Goal: Share content

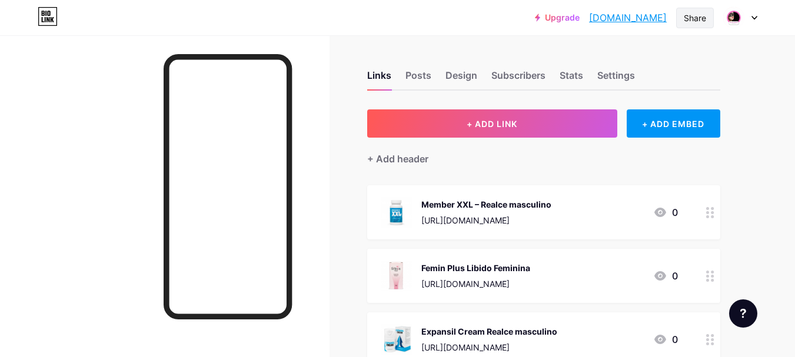
click at [698, 23] on div "Share" at bounding box center [695, 18] width 22 height 12
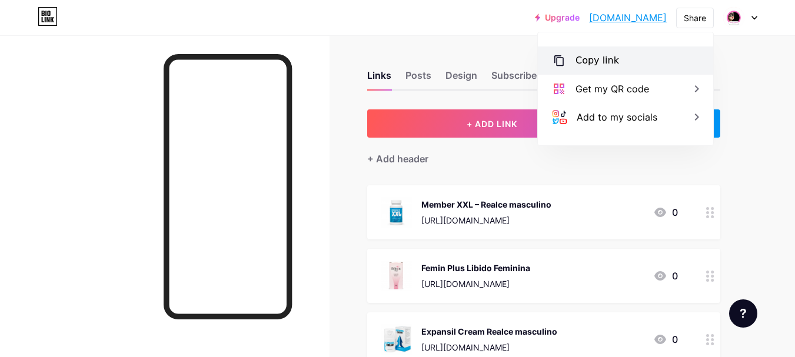
click at [584, 59] on div "Copy link" at bounding box center [598, 61] width 44 height 14
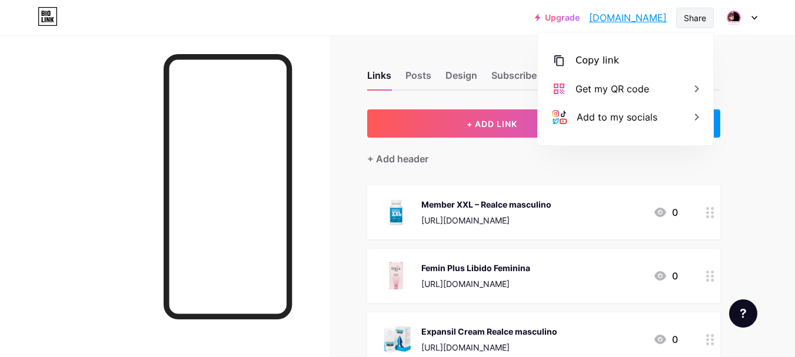
click at [696, 11] on div "Share" at bounding box center [695, 18] width 38 height 21
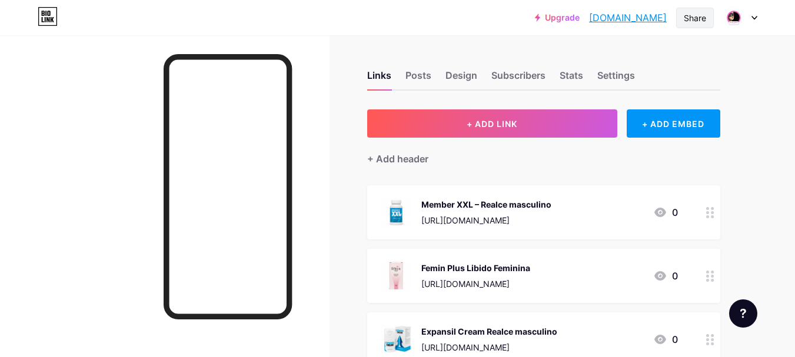
click at [694, 15] on div "Share" at bounding box center [695, 18] width 22 height 12
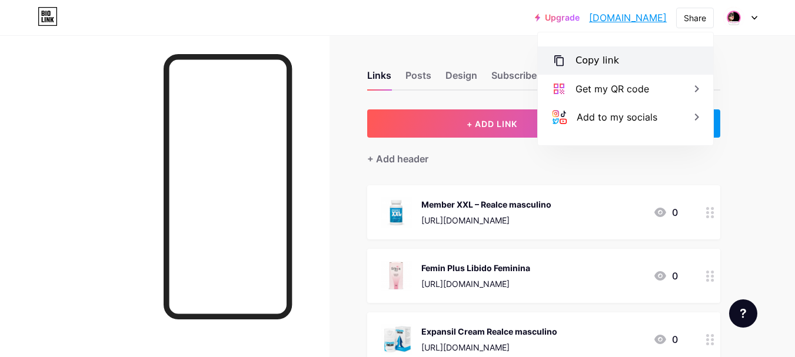
click at [603, 60] on div "Copy link" at bounding box center [598, 61] width 44 height 14
click at [590, 55] on div "Copy link" at bounding box center [598, 61] width 44 height 14
